Goal: Task Accomplishment & Management: Complete application form

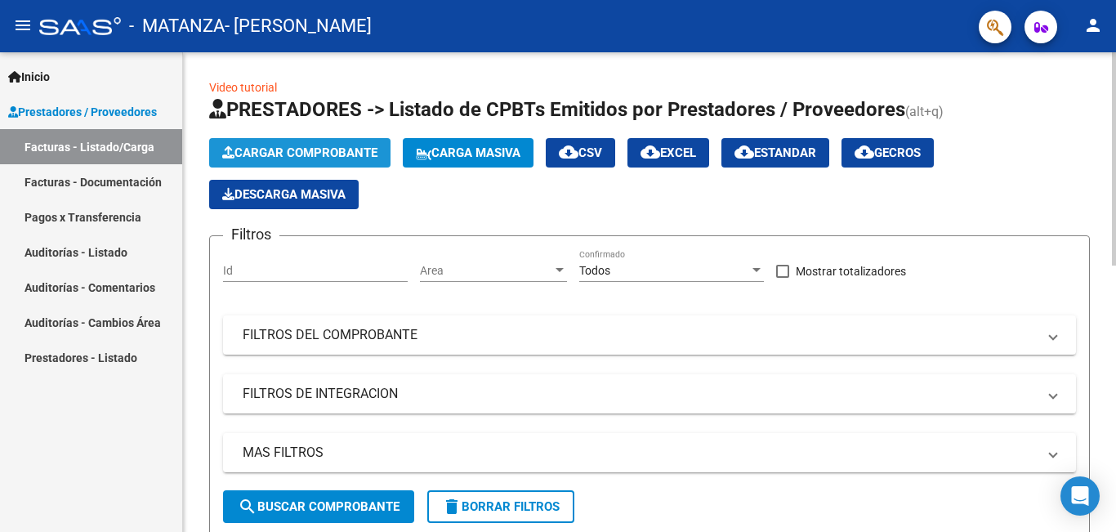
click at [296, 151] on span "Cargar Comprobante" at bounding box center [299, 152] width 155 height 15
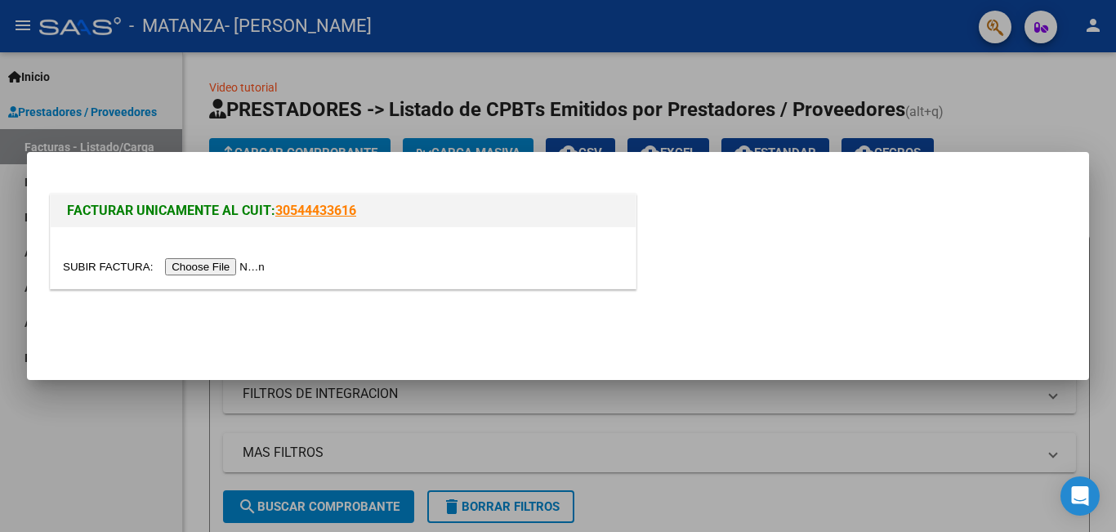
click at [224, 273] on input "file" at bounding box center [166, 266] width 207 height 17
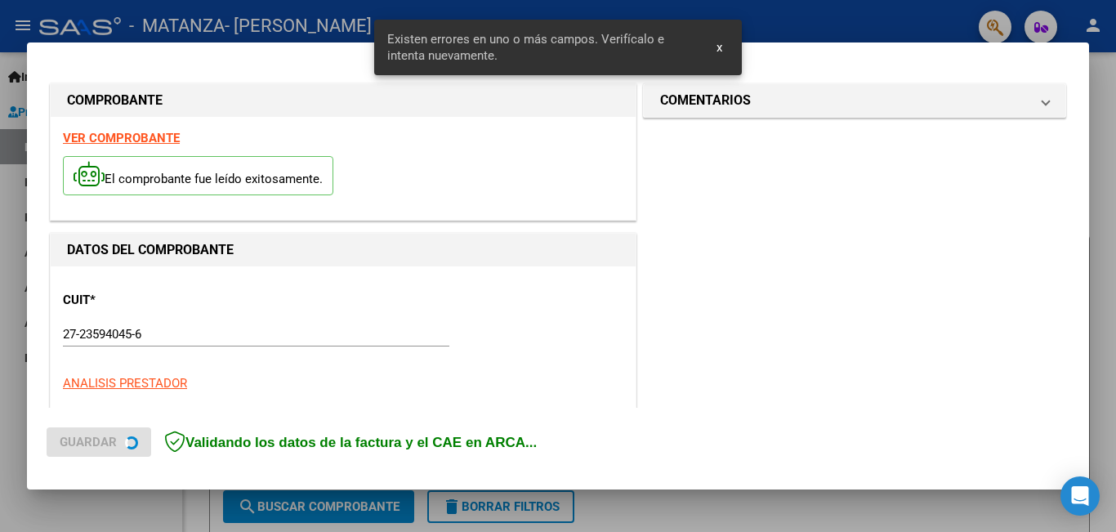
scroll to position [365, 0]
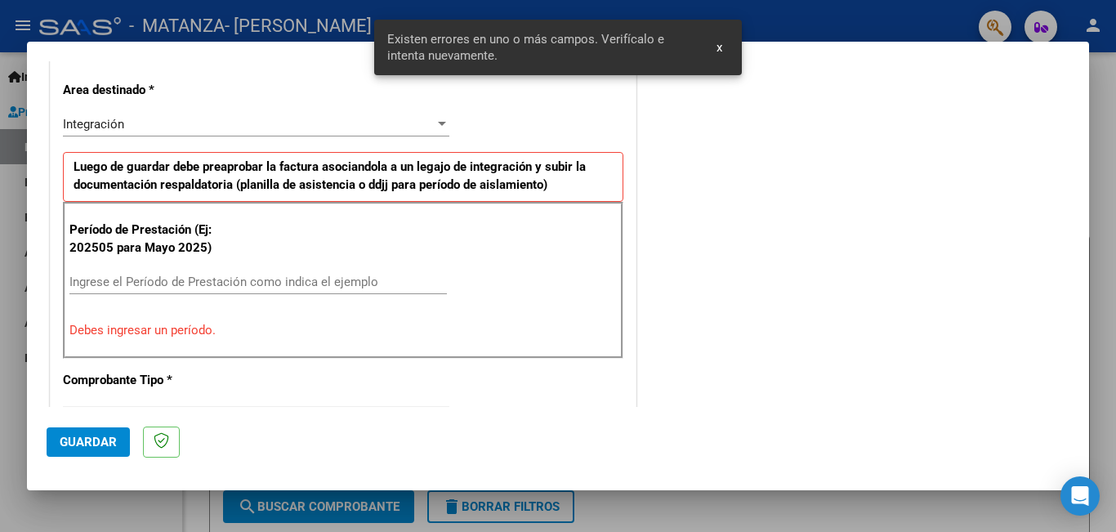
click at [243, 279] on input "Ingrese el Período de Prestación como indica el ejemplo" at bounding box center [257, 281] width 377 height 15
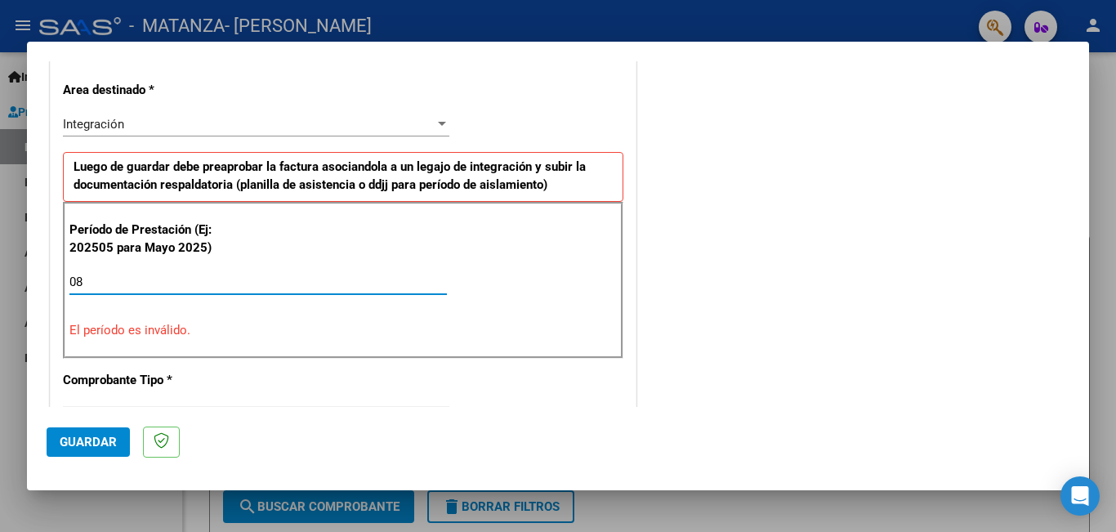
type input "0"
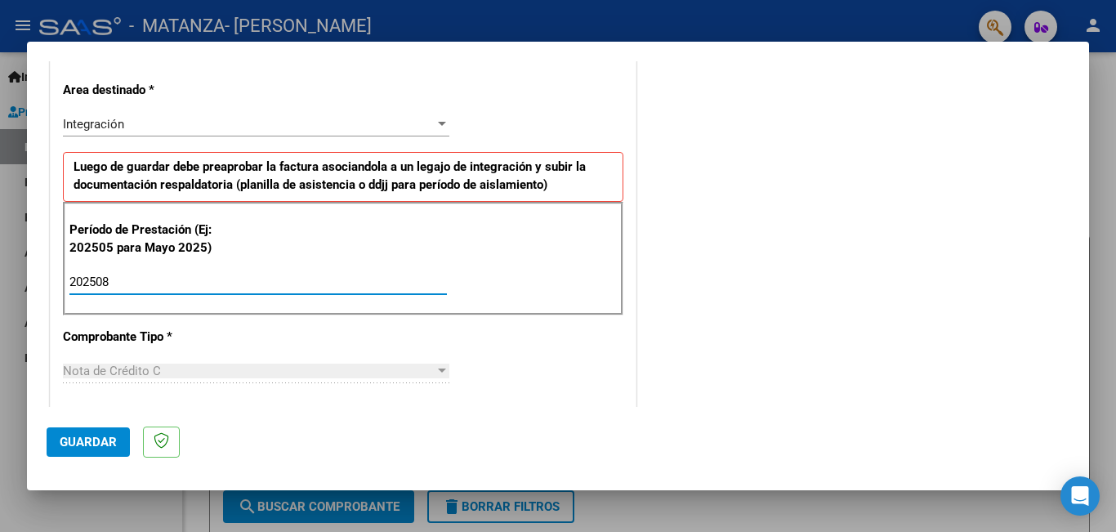
type input "202508"
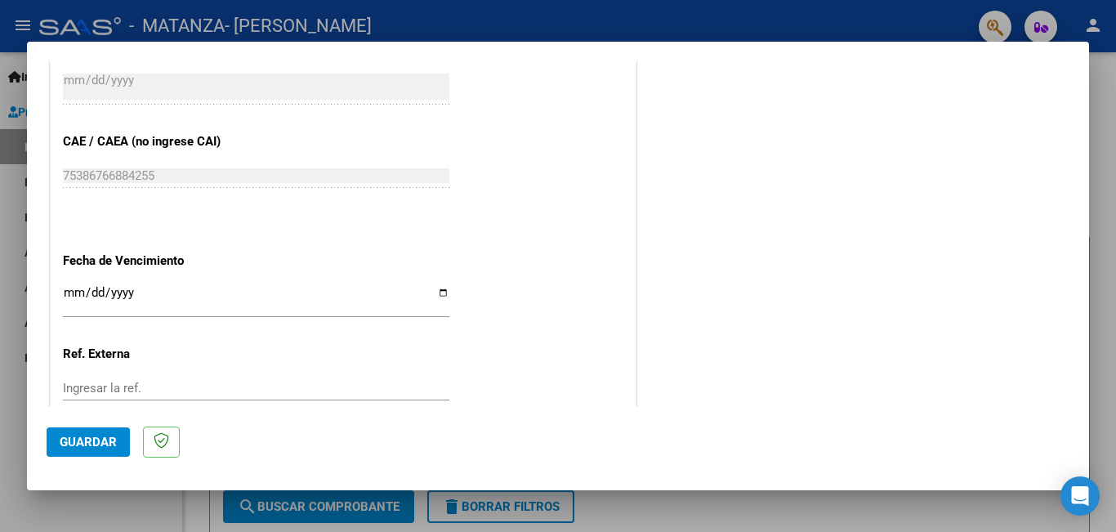
scroll to position [1019, 0]
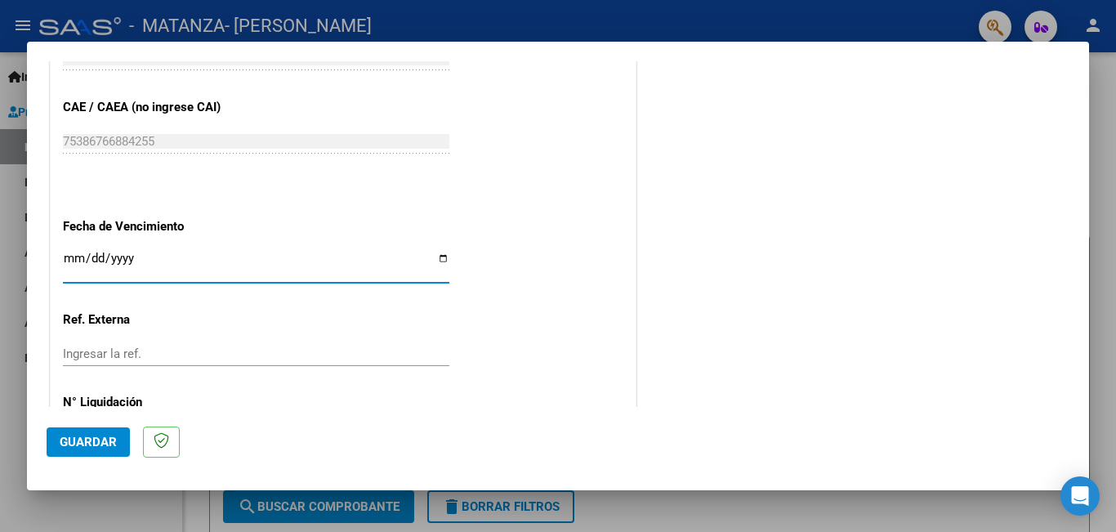
click at [65, 258] on input "Ingresar la fecha" at bounding box center [256, 265] width 386 height 26
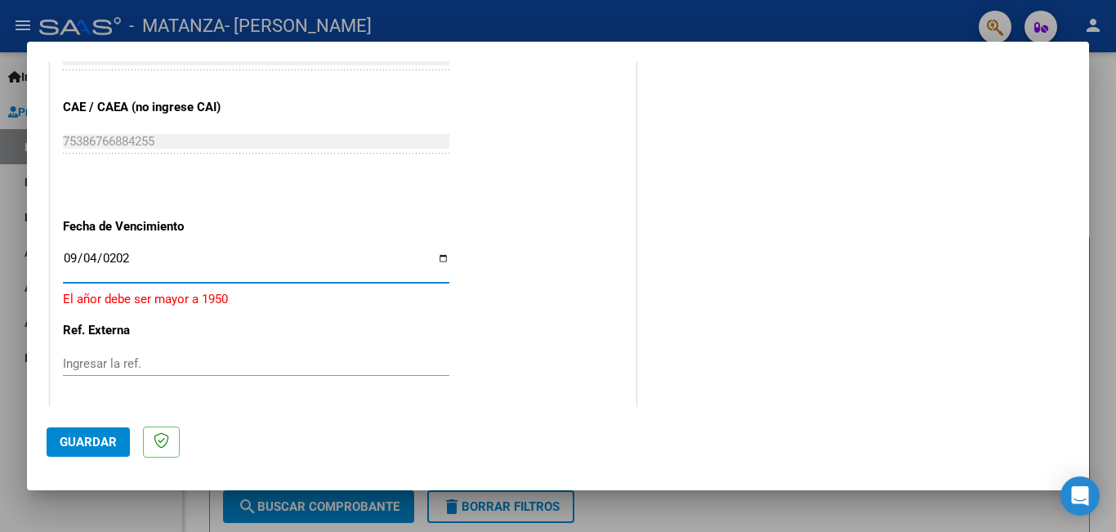
type input "[DATE]"
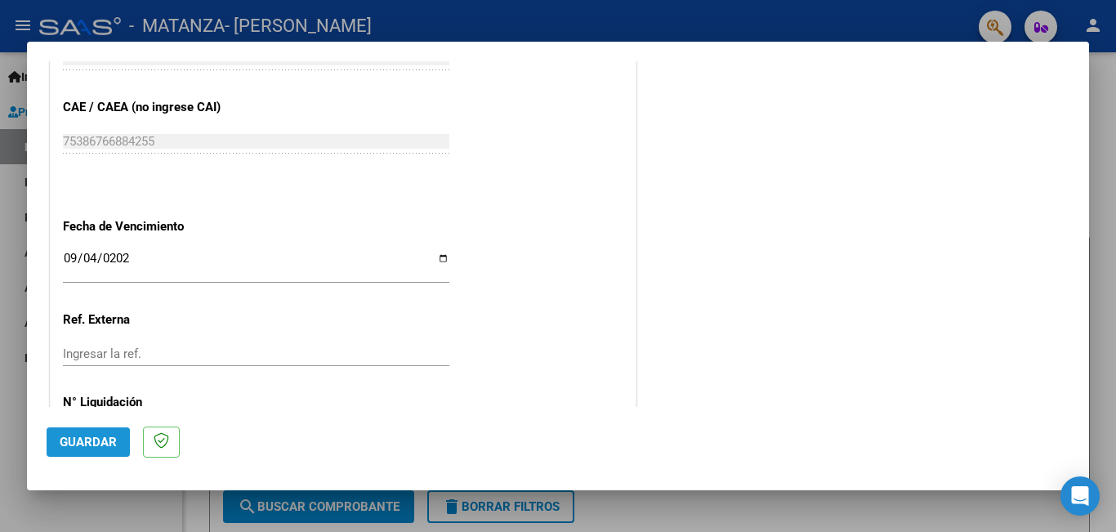
click at [94, 438] on span "Guardar" at bounding box center [88, 442] width 57 height 15
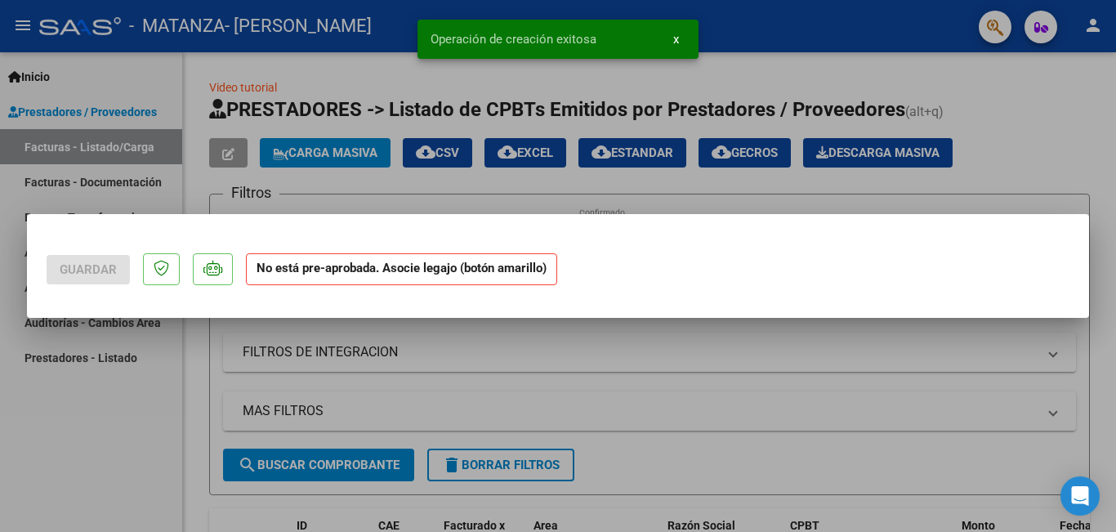
scroll to position [0, 0]
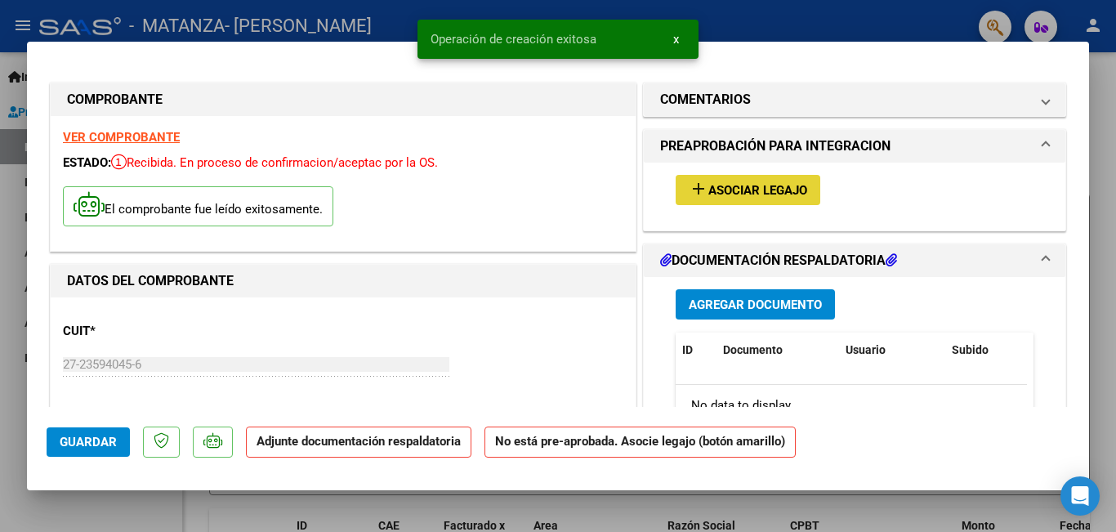
click at [766, 185] on span "Asociar Legajo" at bounding box center [757, 190] width 99 height 15
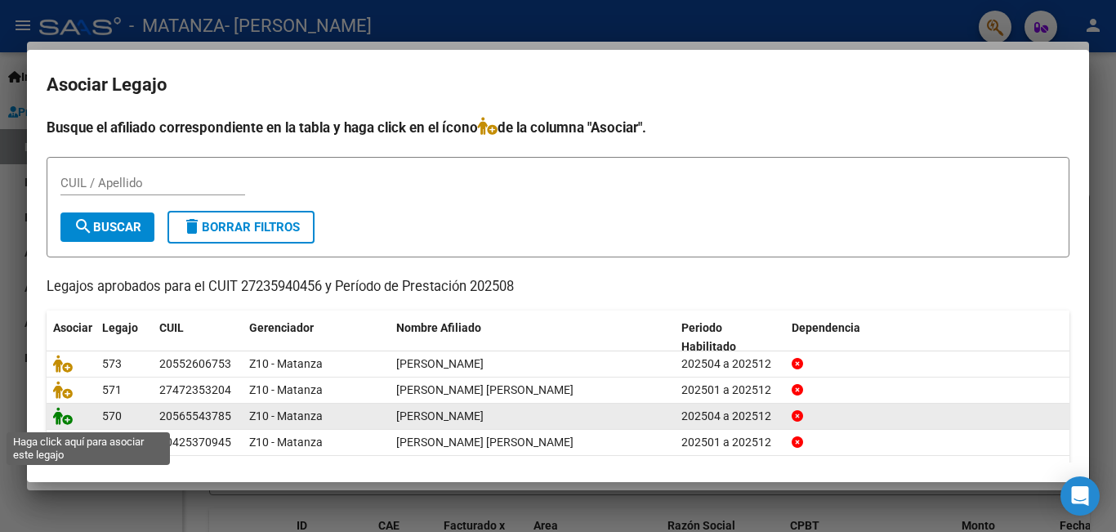
click at [68, 417] on icon at bounding box center [63, 416] width 20 height 18
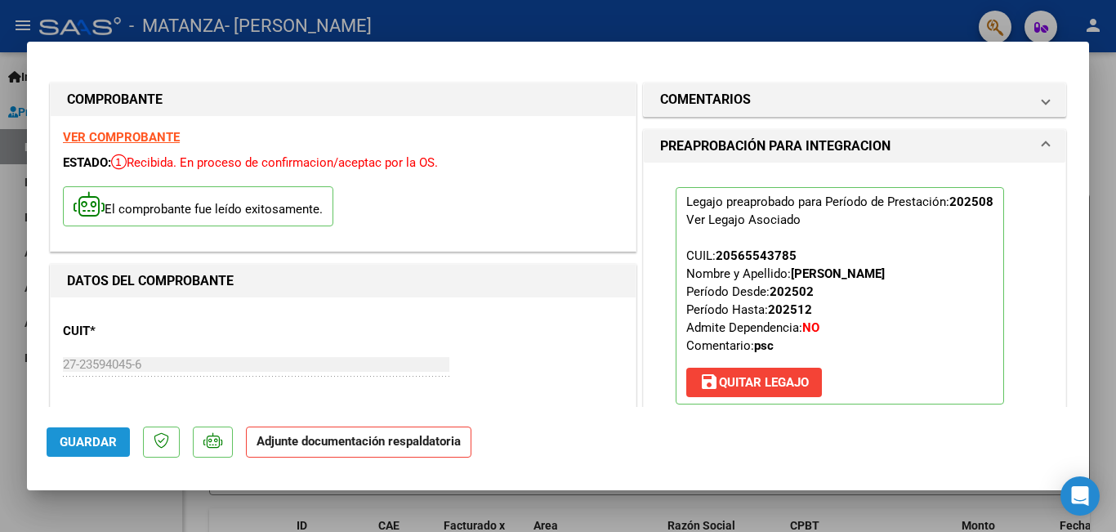
click at [96, 446] on span "Guardar" at bounding box center [88, 442] width 57 height 15
